Goal: Transaction & Acquisition: Book appointment/travel/reservation

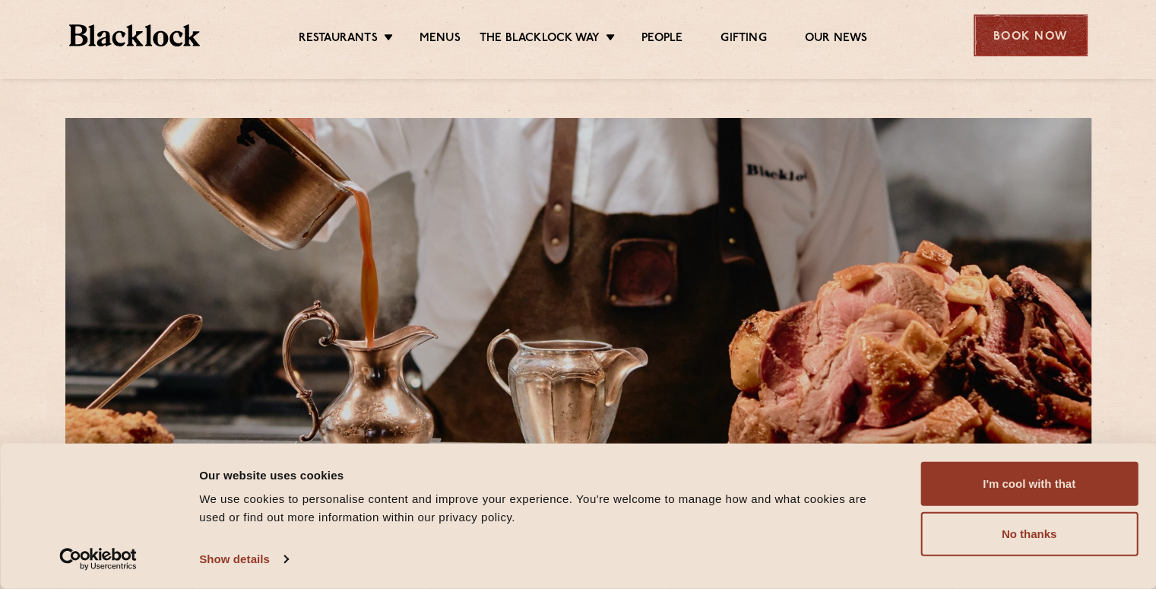
click at [1086, 37] on div "Book Now" at bounding box center [1031, 35] width 114 height 42
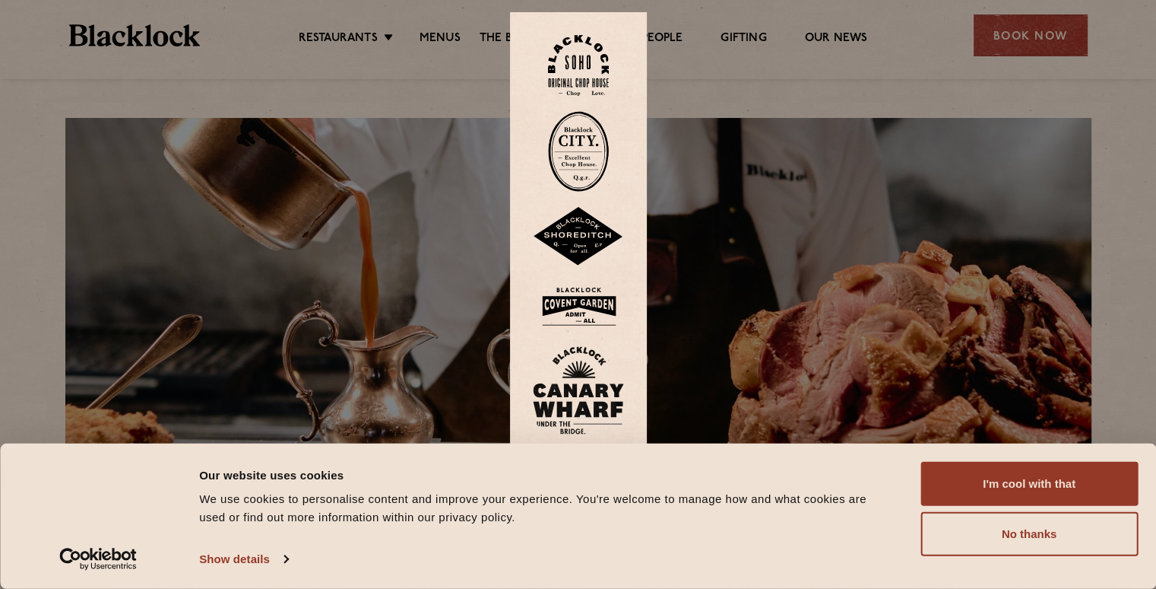
click at [587, 162] on img at bounding box center [578, 151] width 61 height 81
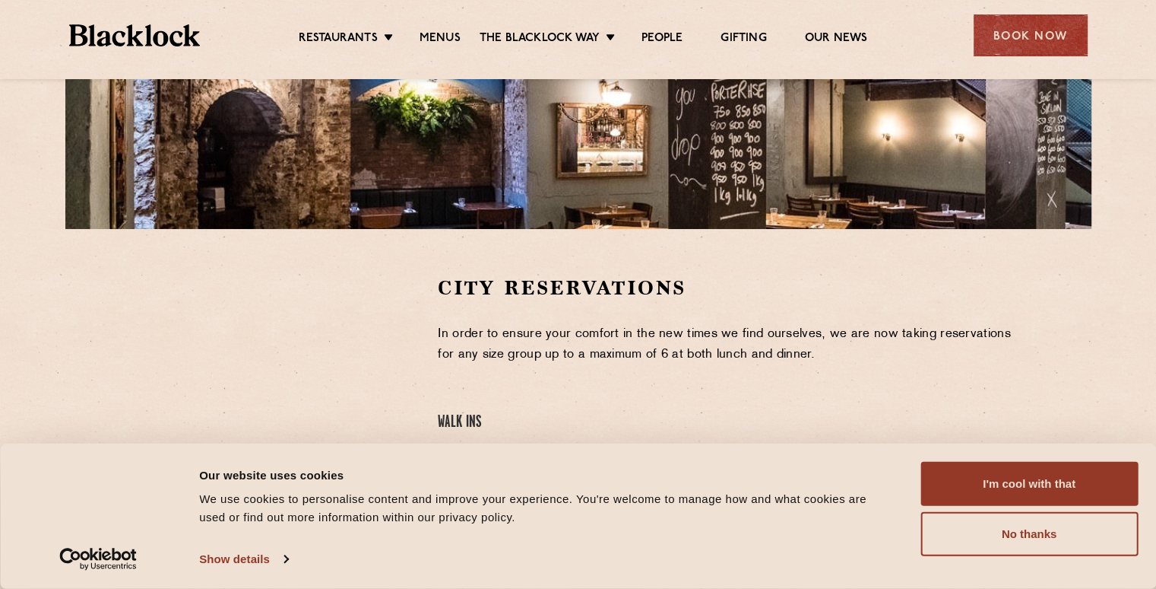
scroll to position [462, 0]
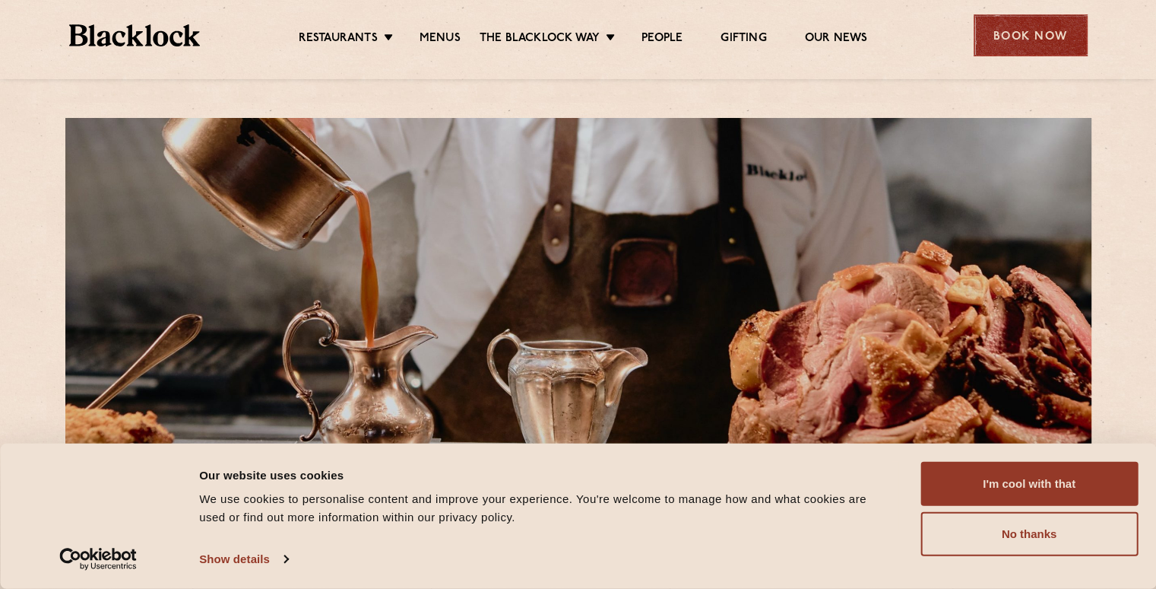
click at [1037, 47] on div "Book Now" at bounding box center [1031, 35] width 114 height 42
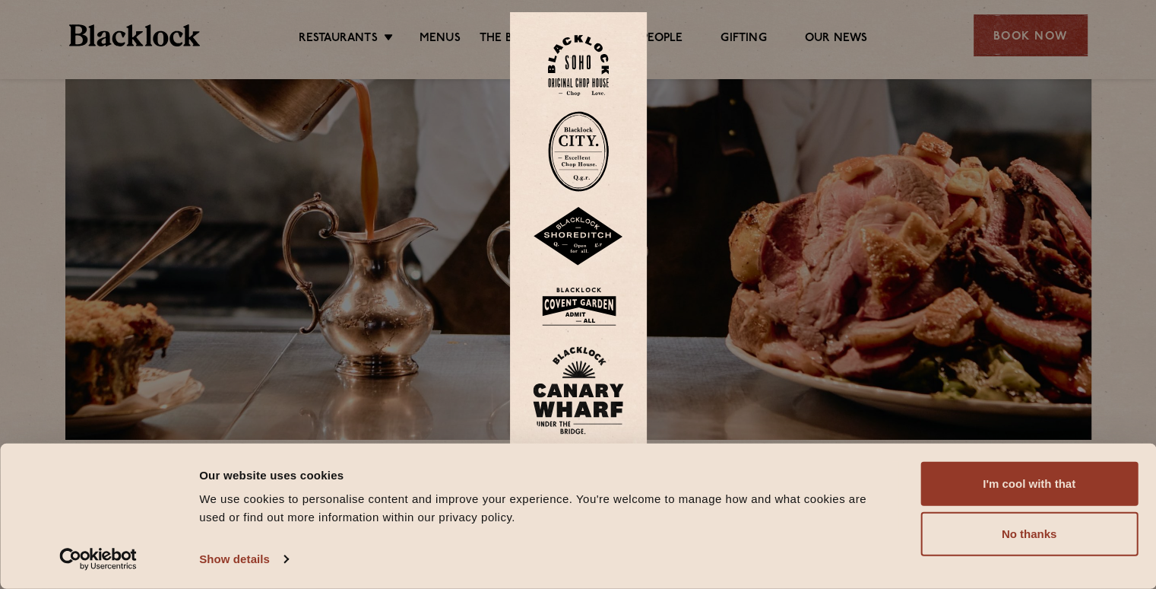
scroll to position [109, 0]
click at [579, 86] on img at bounding box center [578, 66] width 61 height 62
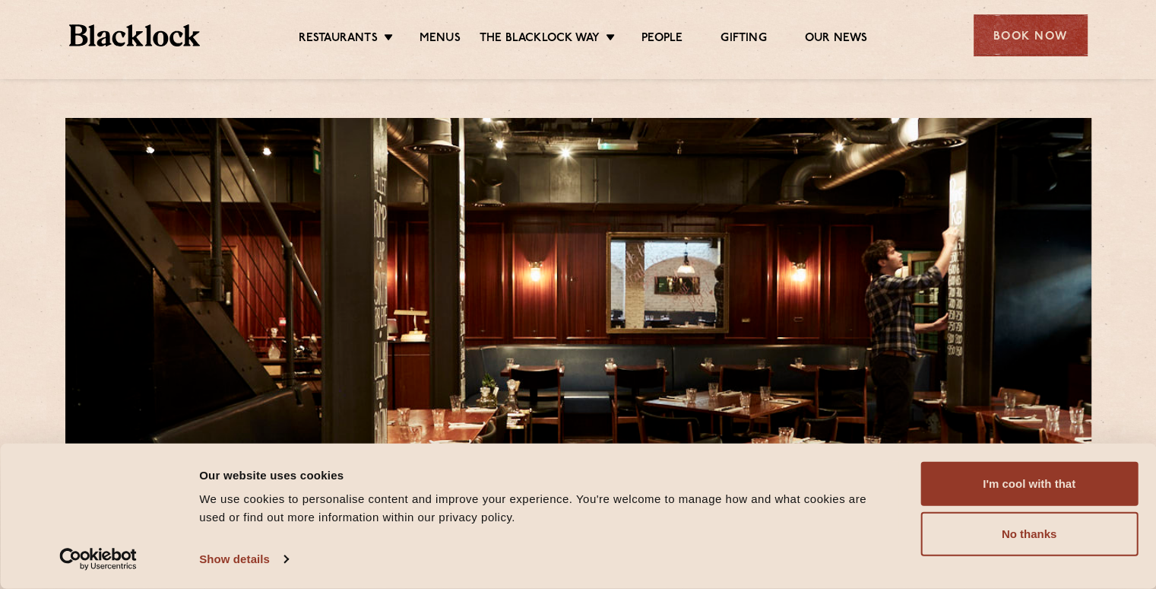
scroll to position [113, 0]
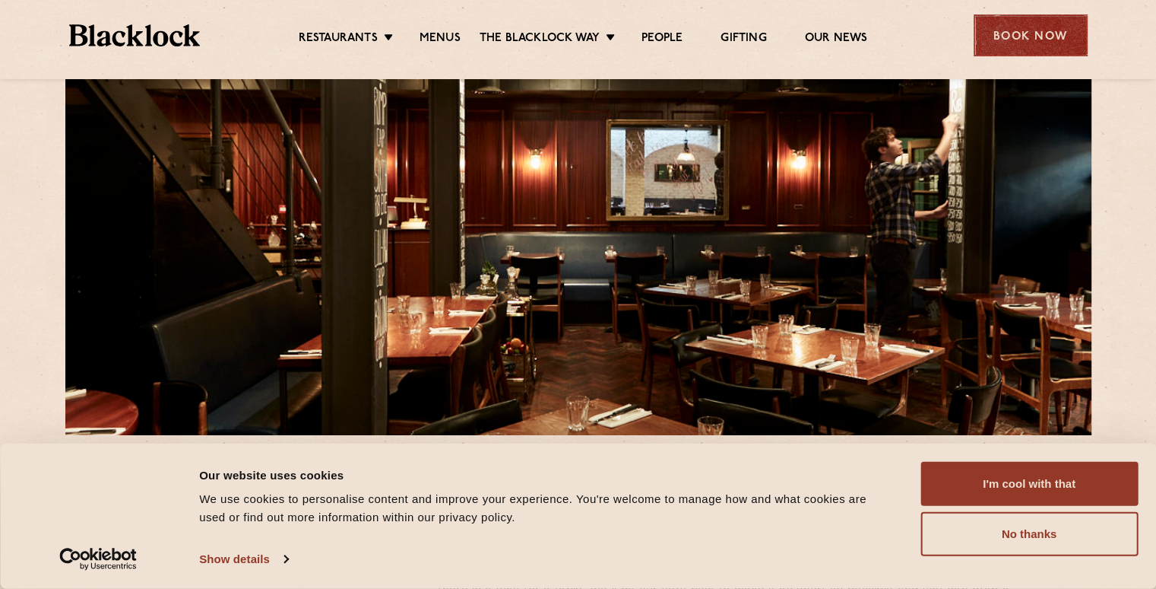
click at [1013, 32] on div "Book Now" at bounding box center [1031, 35] width 114 height 42
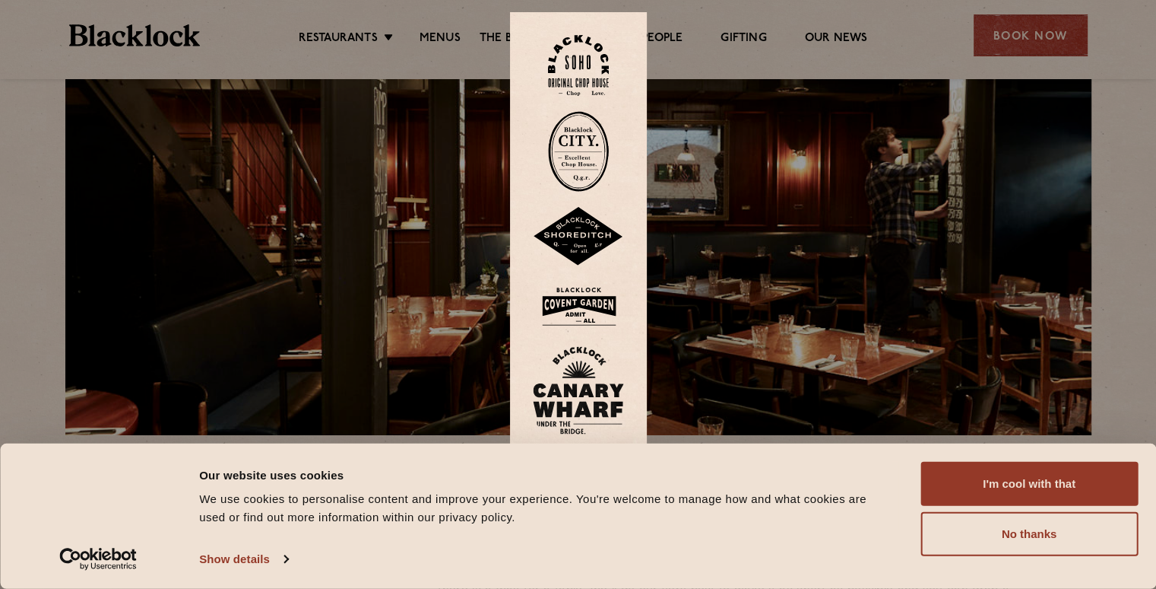
click at [575, 79] on img at bounding box center [578, 66] width 61 height 62
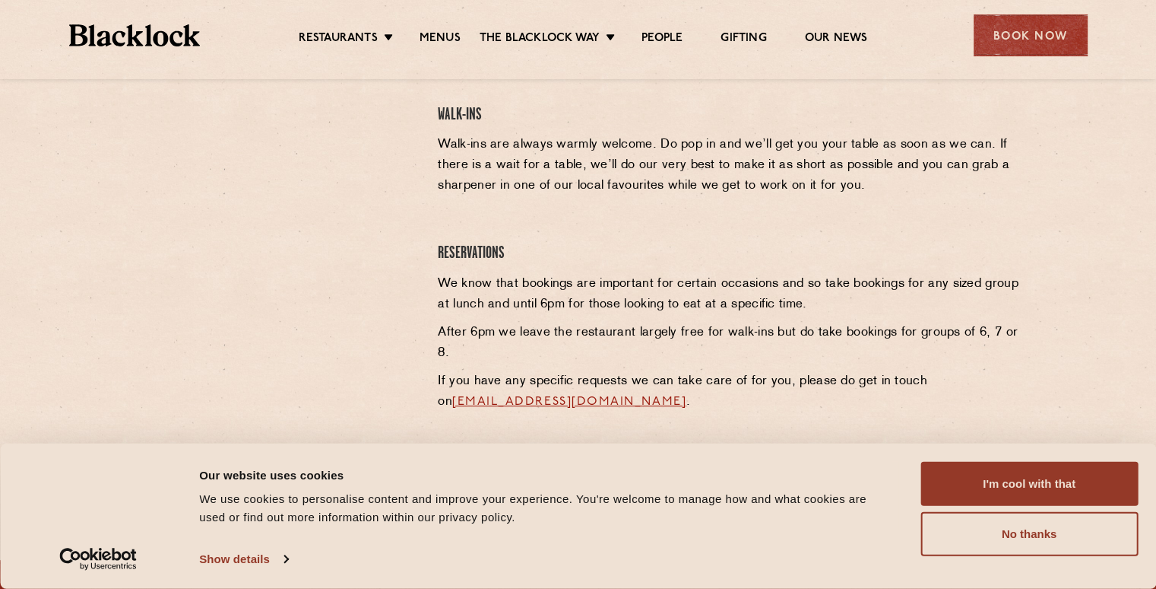
scroll to position [529, 0]
